Goal: Task Accomplishment & Management: Manage account settings

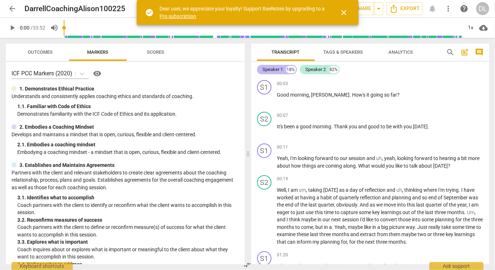
click at [277, 70] on div "Speaker 1" at bounding box center [273, 69] width 21 height 7
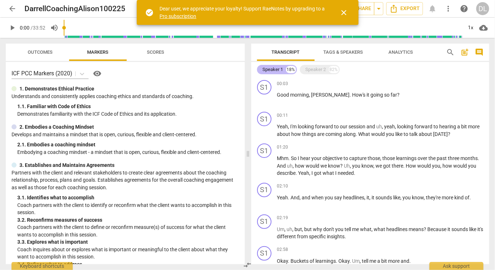
click at [277, 70] on div "Speaker 1" at bounding box center [273, 69] width 21 height 7
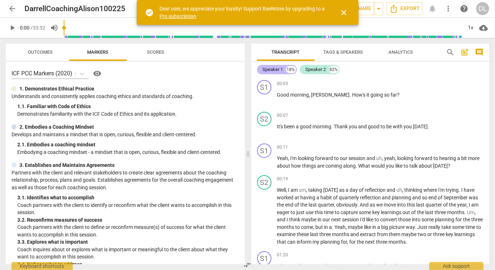
click at [277, 70] on div "Speaker 1" at bounding box center [273, 69] width 21 height 7
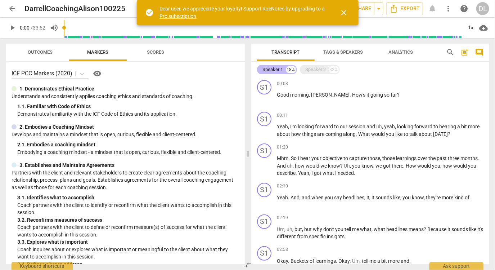
click at [275, 67] on div "Speaker 1" at bounding box center [273, 69] width 21 height 7
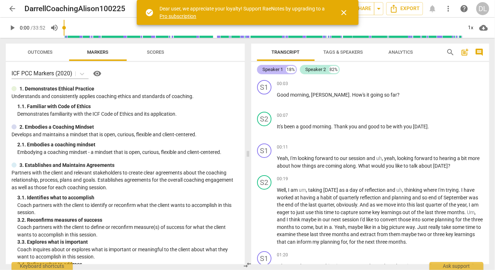
click at [290, 68] on div "18%" at bounding box center [291, 69] width 10 height 7
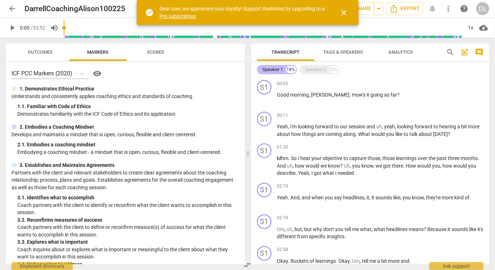
click at [283, 68] on div "Speaker 1 18%" at bounding box center [277, 69] width 40 height 9
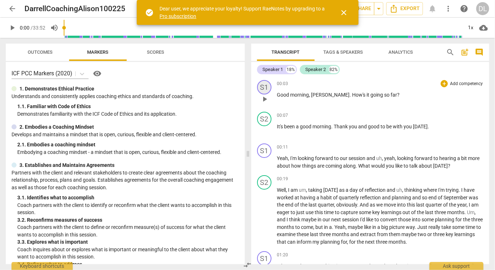
click at [261, 89] on div "S1" at bounding box center [264, 87] width 14 height 14
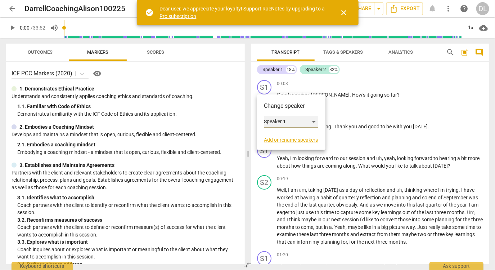
click at [281, 123] on div "Speaker 1" at bounding box center [292, 122] width 54 height 12
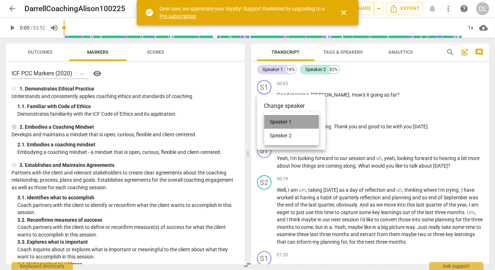
click at [281, 123] on li "Speaker 1" at bounding box center [292, 122] width 55 height 14
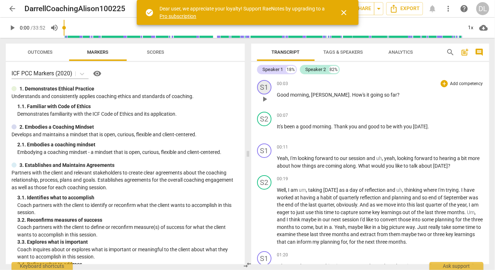
click at [268, 86] on div "S1" at bounding box center [264, 87] width 14 height 14
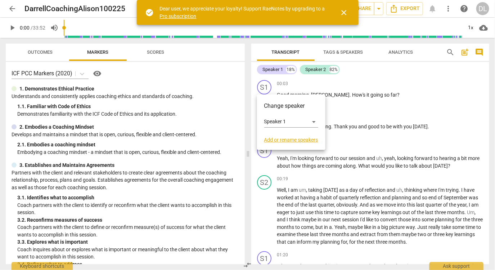
click at [298, 139] on link "Add or rename speakers" at bounding box center [292, 140] width 54 height 6
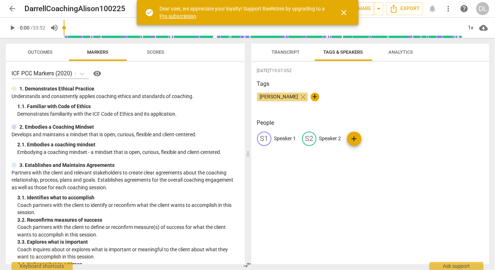
click at [282, 138] on p "Speaker 1" at bounding box center [286, 139] width 22 height 8
type input "[PERSON_NAME]"
click at [376, 137] on p "Speaker 2" at bounding box center [377, 139] width 22 height 8
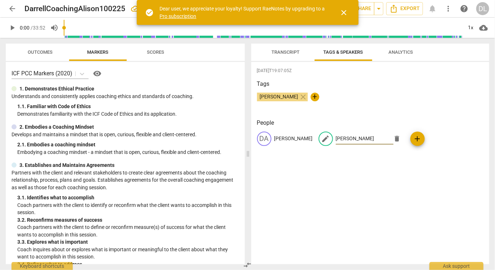
type input "[PERSON_NAME]"
click at [361, 183] on div "[DATE]T19:07:05Z Tags [PERSON_NAME] close + People DA [PERSON_NAME] edit [PERSO…" at bounding box center [371, 163] width 239 height 202
click at [339, 181] on div "[DATE]T19:07:05Z Tags [PERSON_NAME] close + People DA [PERSON_NAME] edit [PERSO…" at bounding box center [371, 163] width 239 height 202
click at [292, 54] on span "Transcript" at bounding box center [286, 51] width 28 height 5
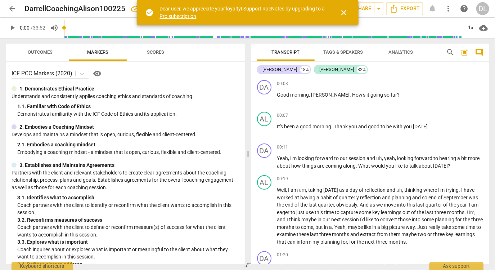
click at [345, 12] on span "close" at bounding box center [344, 12] width 9 height 9
